Goal: Task Accomplishment & Management: Use online tool/utility

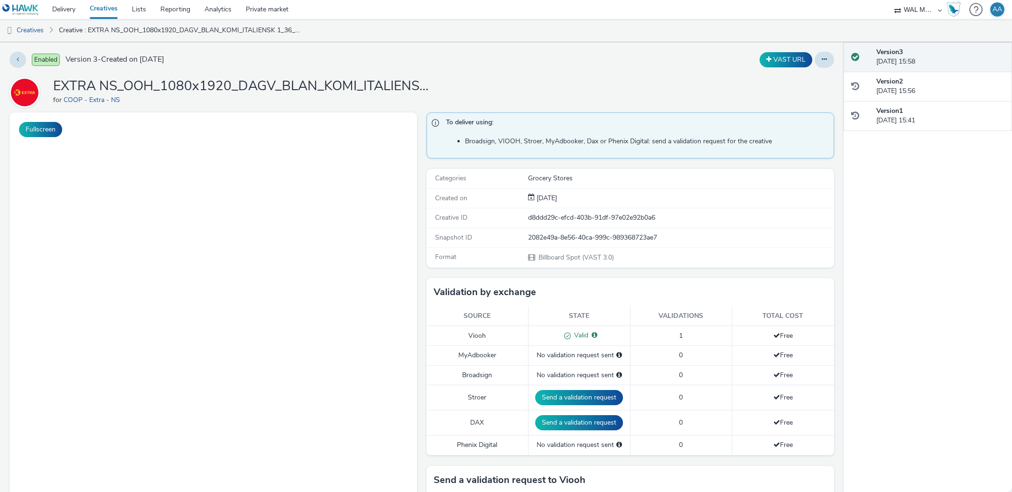
select select "10bae079-8a11-4fca-8b47-9e5fc357b551"
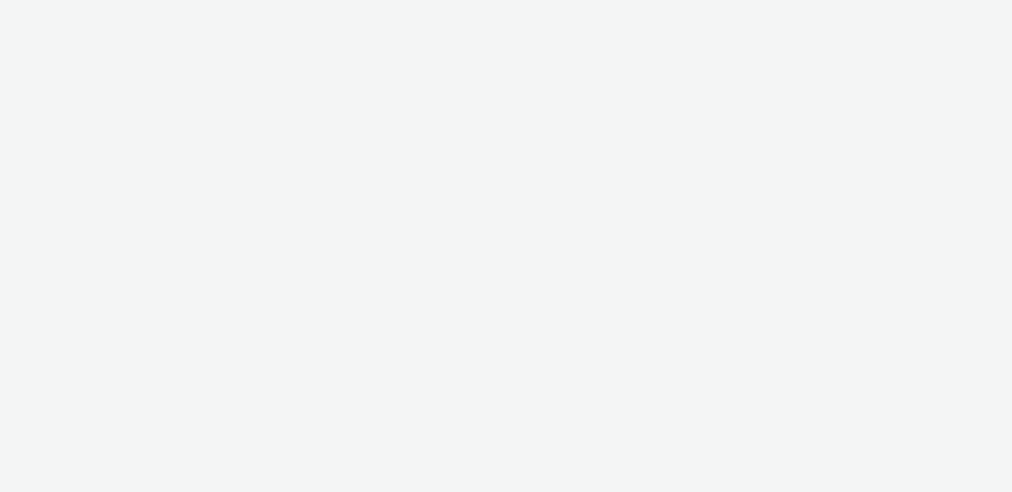
select select "10bae079-8a11-4fca-8b47-9e5fc357b551"
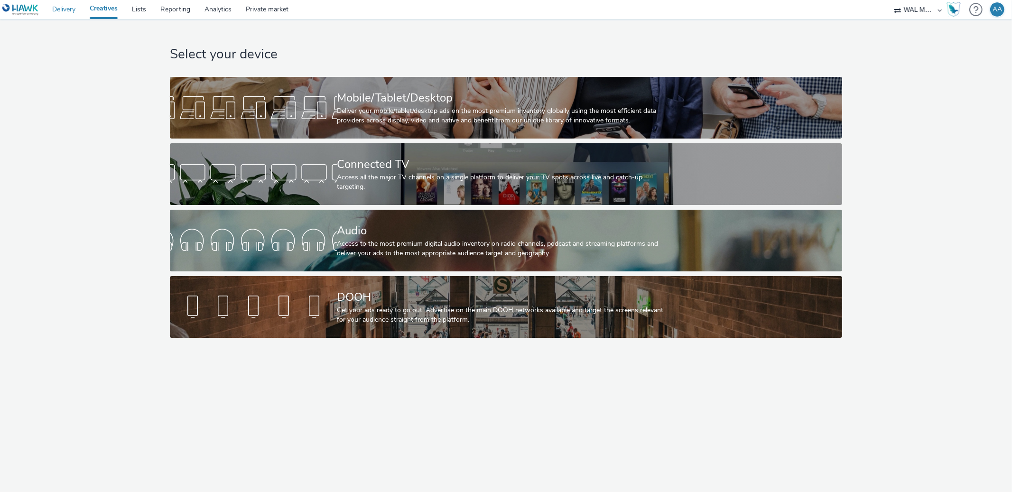
click at [73, 11] on link "Delivery" at bounding box center [63, 9] width 37 height 19
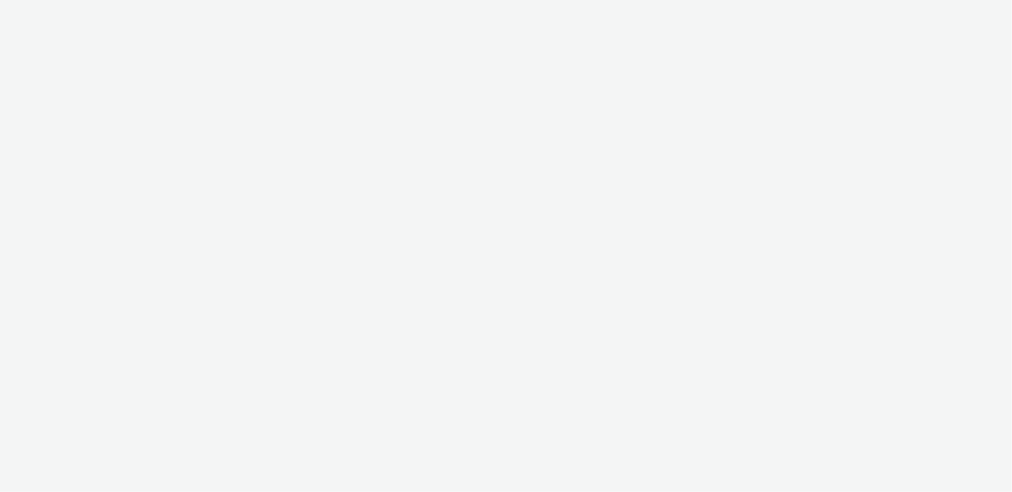
select select "10bae079-8a11-4fca-8b47-9e5fc357b551"
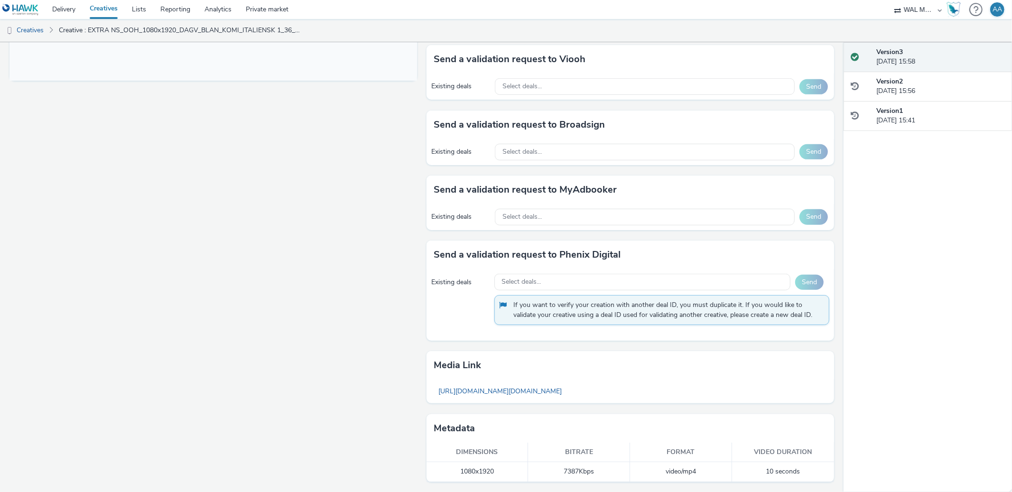
scroll to position [398, 0]
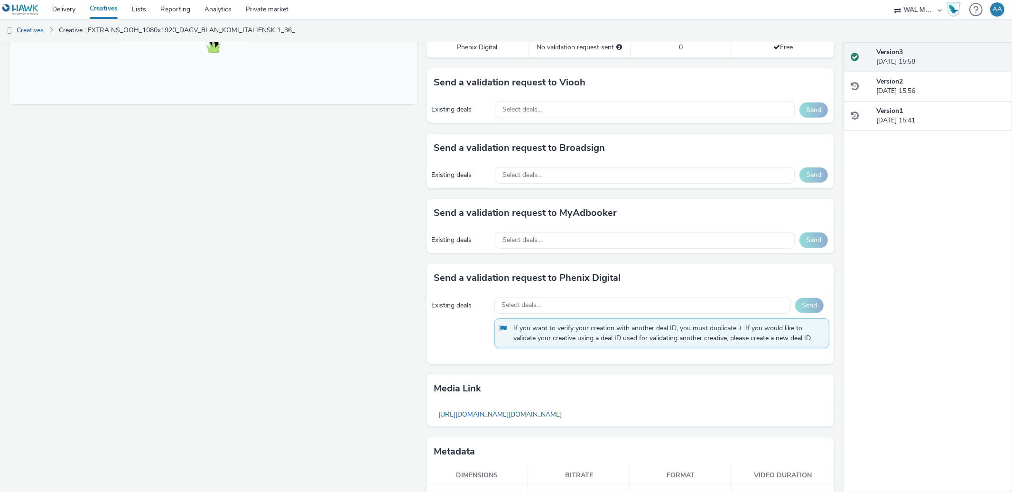
click at [583, 185] on div "Existing deals Select deals... Send" at bounding box center [629, 175] width 407 height 26
click at [579, 176] on div "Select deals..." at bounding box center [645, 175] width 300 height 17
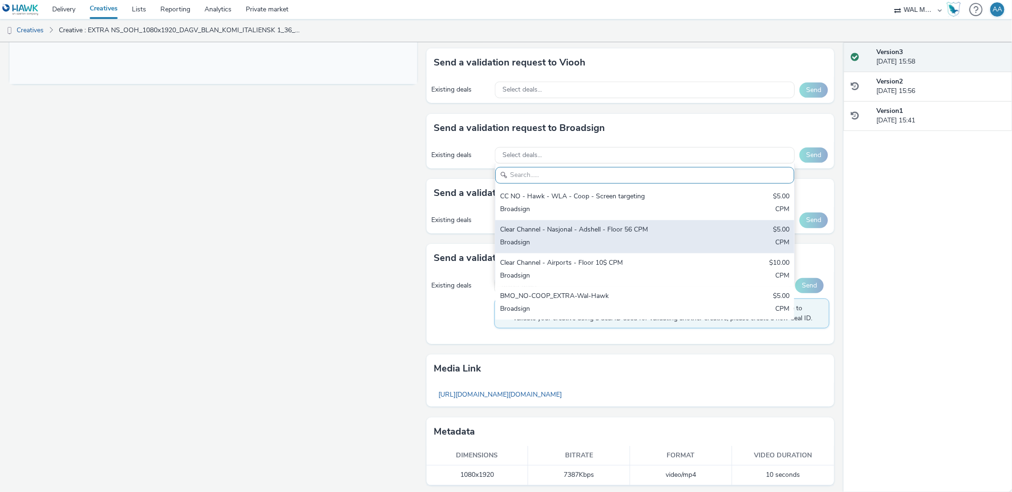
scroll to position [421, 0]
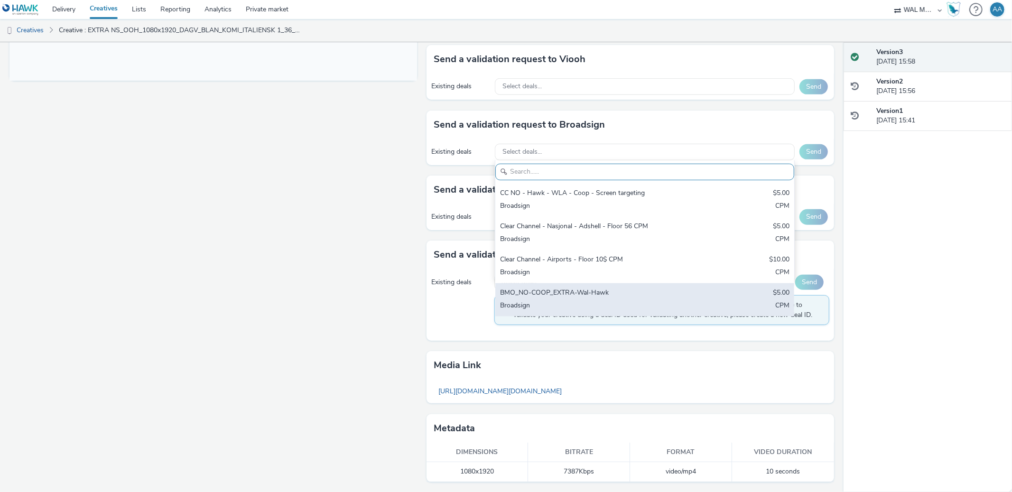
click at [584, 286] on div "BMO_NO-COOP_EXTRA-Wal-Hawk $5.00 Broadsign CPM" at bounding box center [644, 299] width 299 height 33
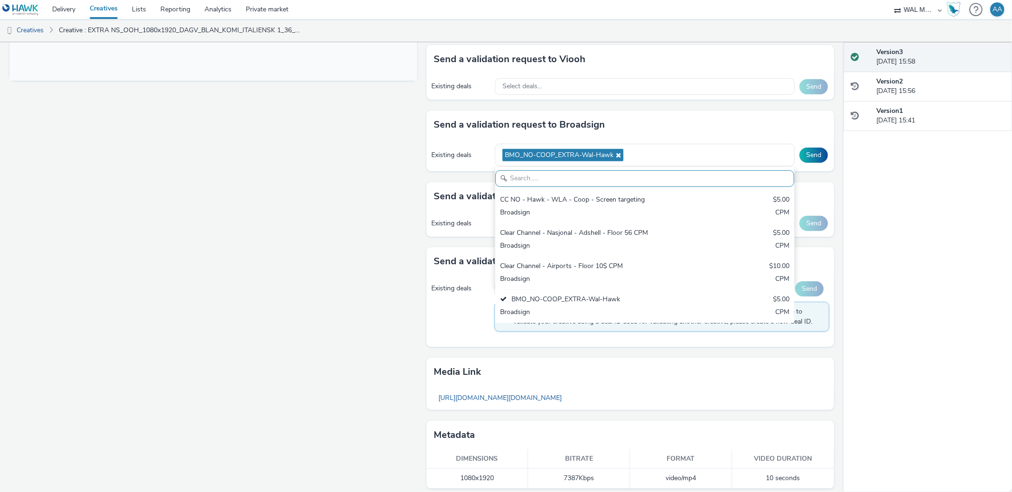
click at [257, 225] on div "Fullscreen" at bounding box center [215, 95] width 412 height 807
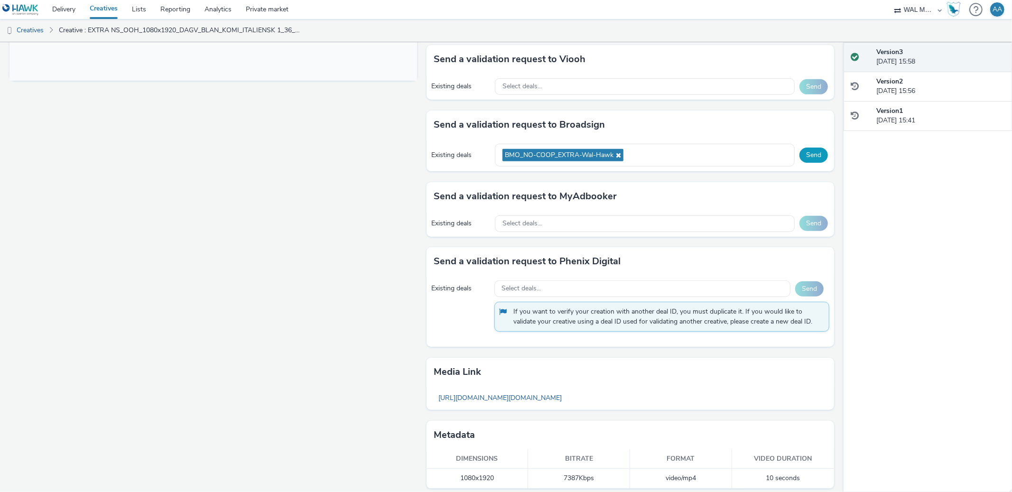
click at [811, 156] on button "Send" at bounding box center [813, 155] width 28 height 15
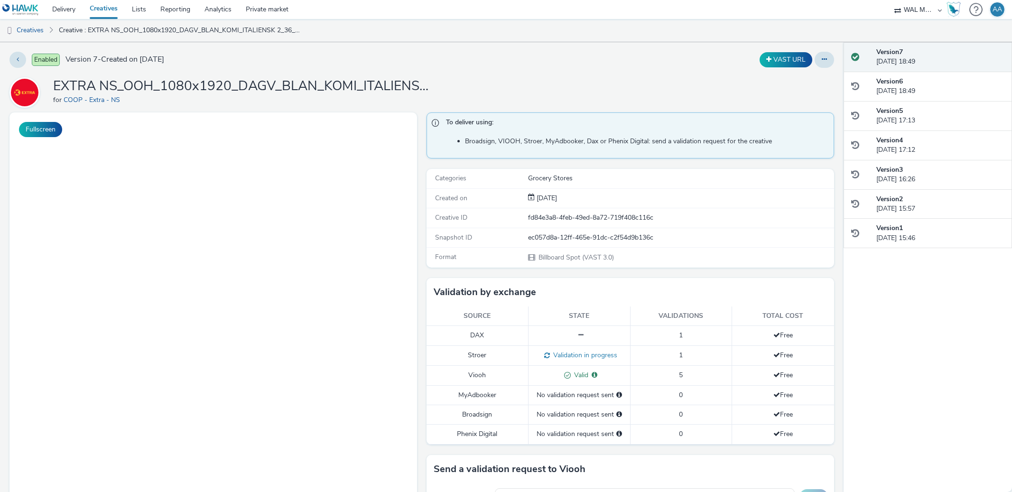
select select "10bae079-8a11-4fca-8b47-9e5fc357b551"
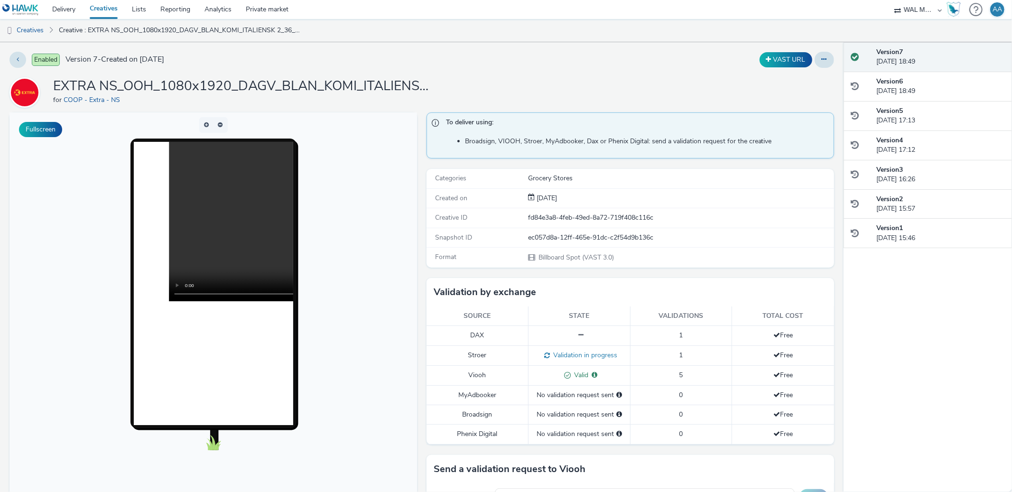
click at [513, 37] on ul "Creatives Creative : EXTRA NS_OOH_1080x1920_DAGV_BLAN_KOMI_ITALIENSK 2_36_38_20…" at bounding box center [506, 30] width 1012 height 23
click at [552, 85] on div "EXTRA NS_OOH_1080x1920_DAGV_BLAN_KOMI_ITALIENSK 2_36_38_2025 for COOP - Extra -…" at bounding box center [421, 92] width 824 height 30
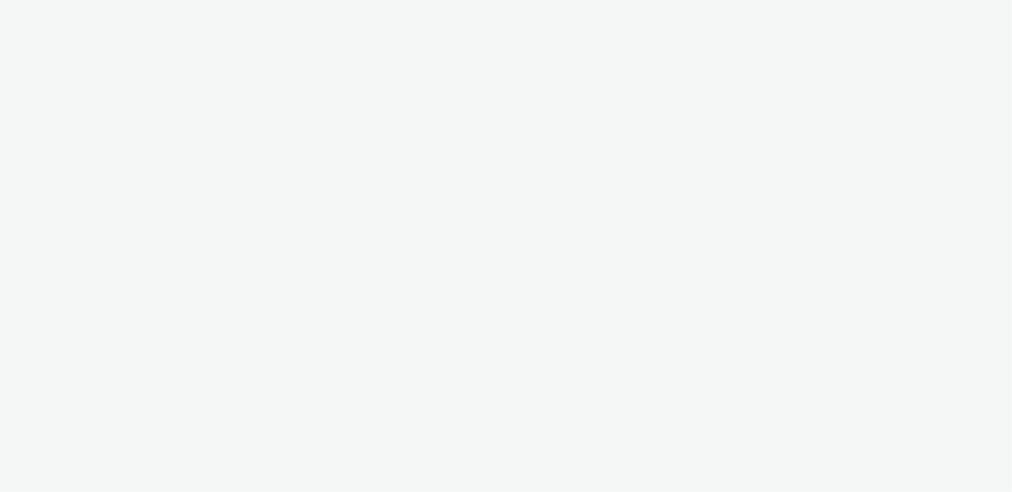
select select "10bae079-8a11-4fca-8b47-9e5fc357b551"
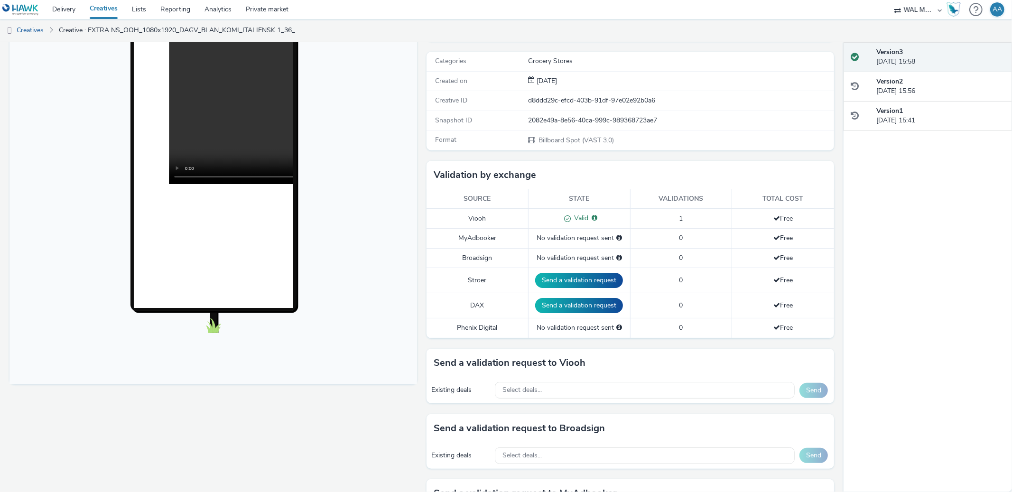
scroll to position [399, 0]
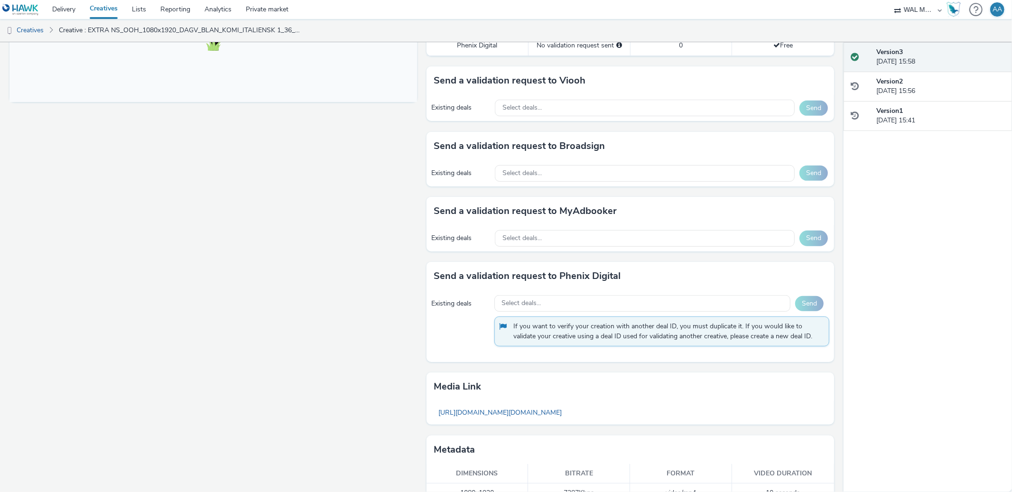
click at [594, 182] on div "Existing deals Select deals... Send" at bounding box center [629, 173] width 407 height 26
click at [593, 170] on div "Select deals..." at bounding box center [645, 173] width 300 height 17
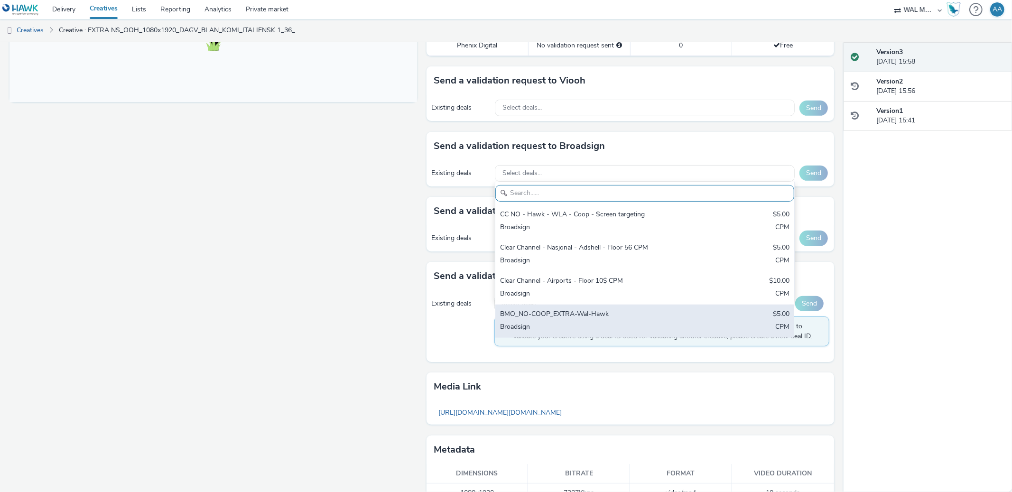
click at [548, 318] on div "BMO_NO-COOP_EXTRA-Wal-Hawk" at bounding box center [595, 314] width 191 height 11
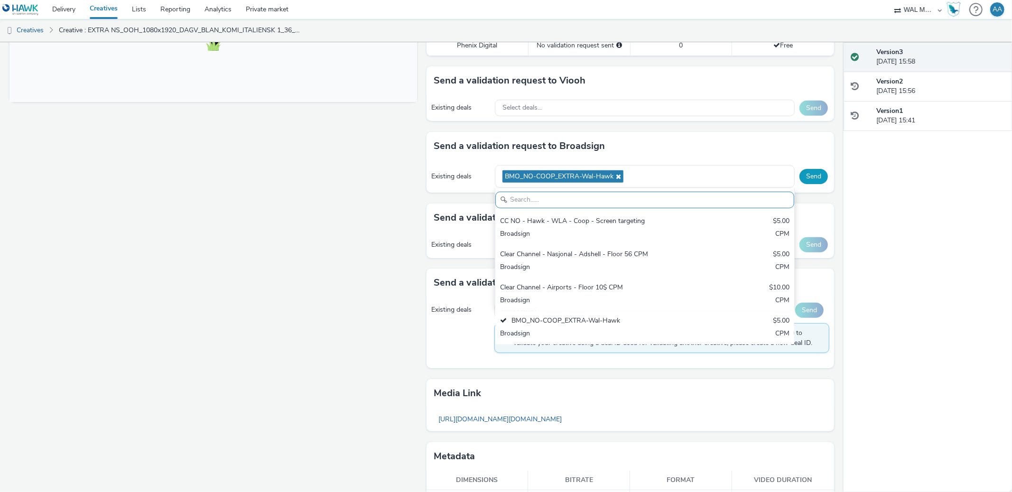
click at [809, 172] on button "Send" at bounding box center [813, 176] width 28 height 15
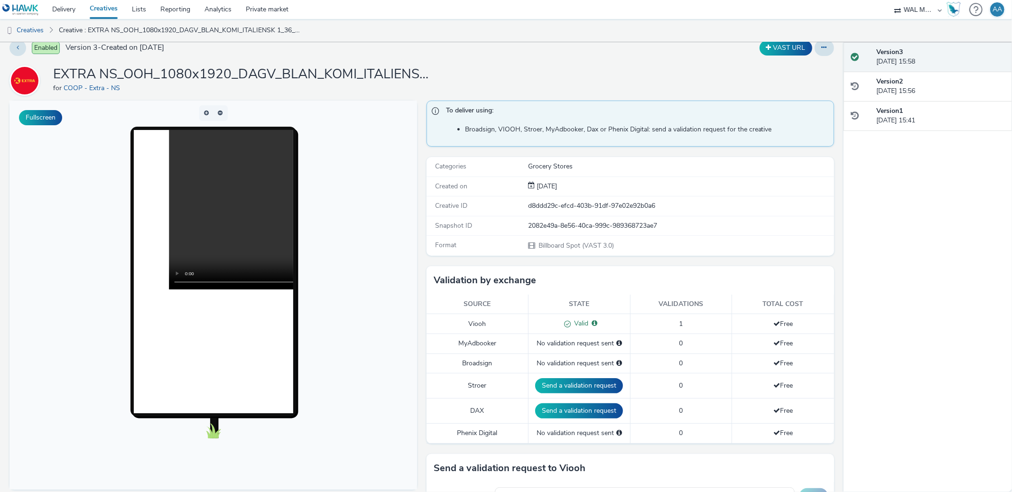
scroll to position [0, 0]
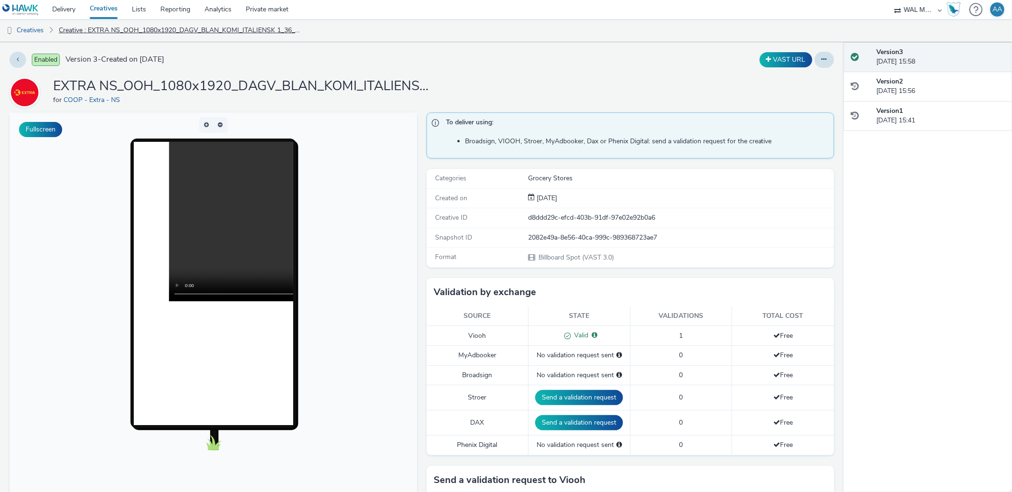
click at [103, 35] on link "Creative : EXTRA NS_OOH_1080x1920_DAGV_BLAN_KOMI_ITALIENSK 1_36_38_2025" at bounding box center [180, 30] width 253 height 23
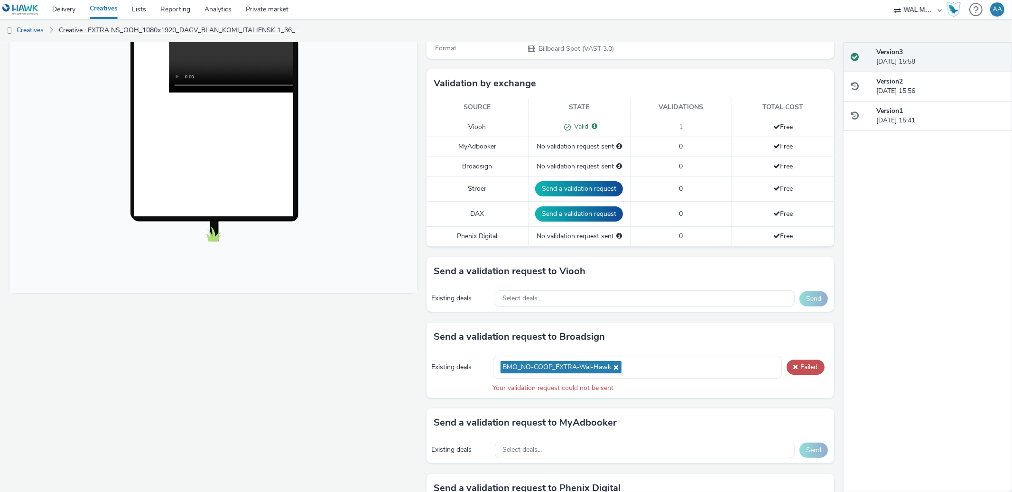
scroll to position [442, 0]
